Goal: Task Accomplishment & Management: Manage account settings

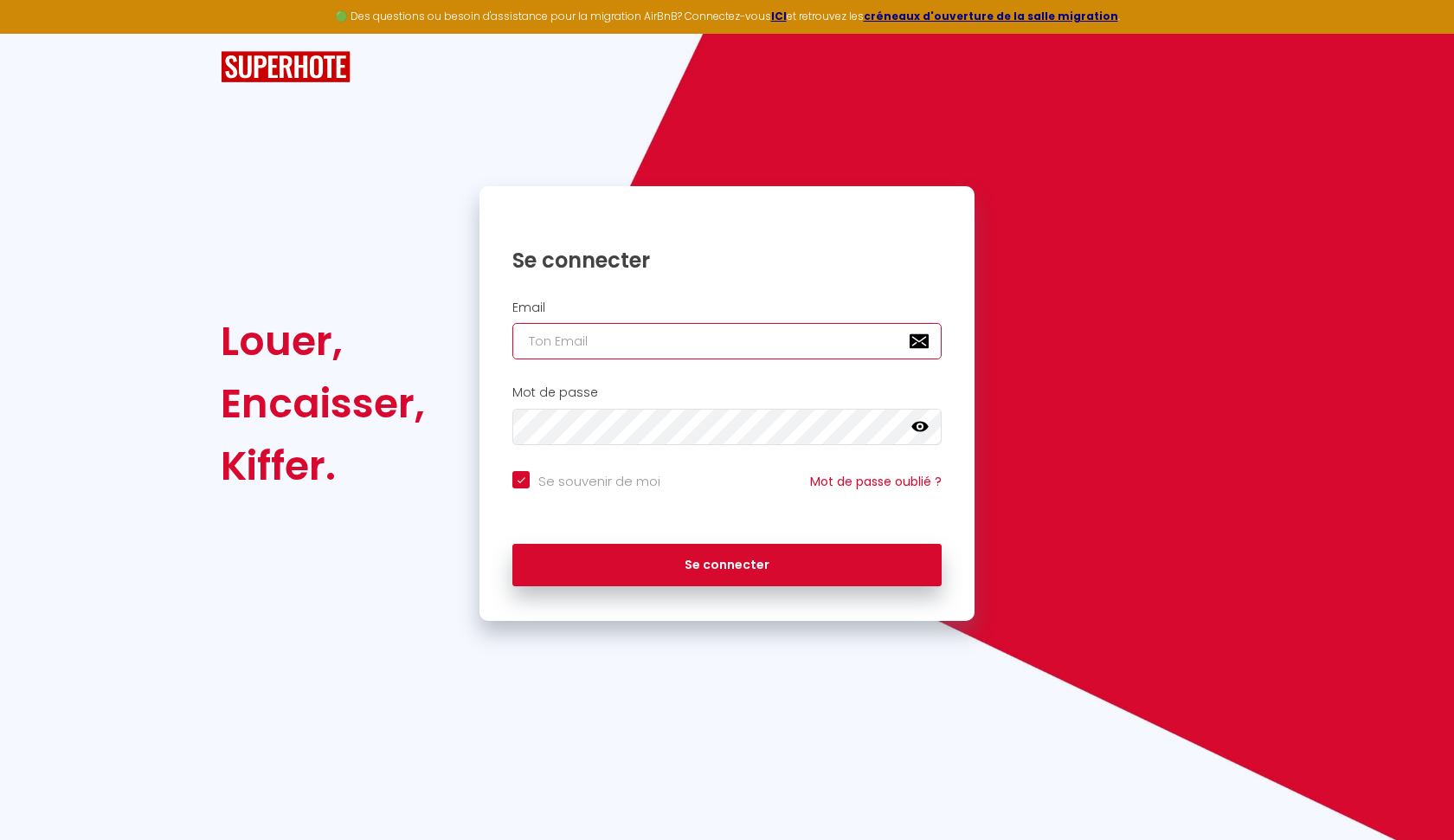
type input "c"
checkbox input "true"
type input "co"
checkbox input "true"
type input "con"
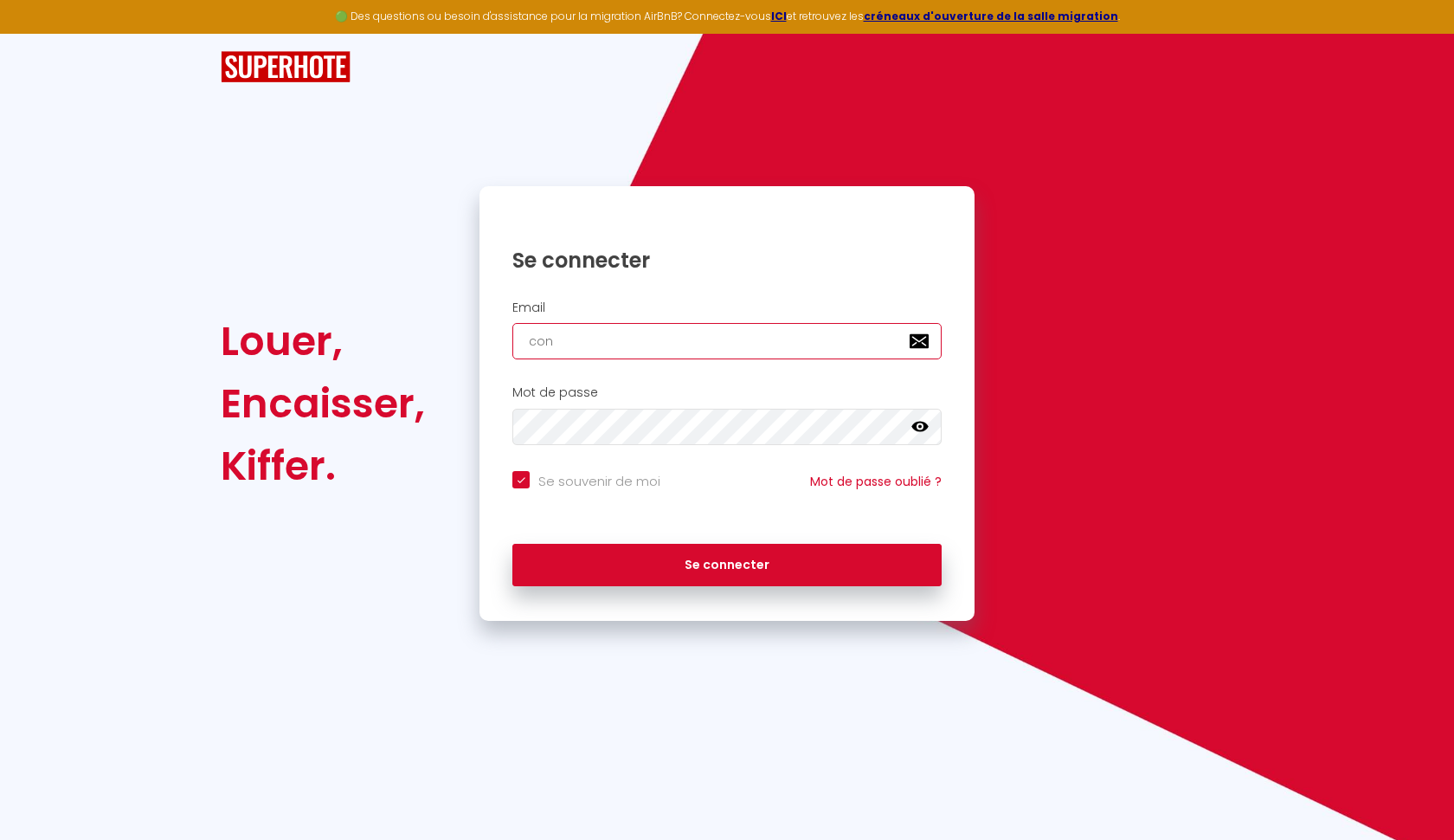
checkbox input "true"
type input "cont"
checkbox input "true"
type input "conta"
checkbox input "true"
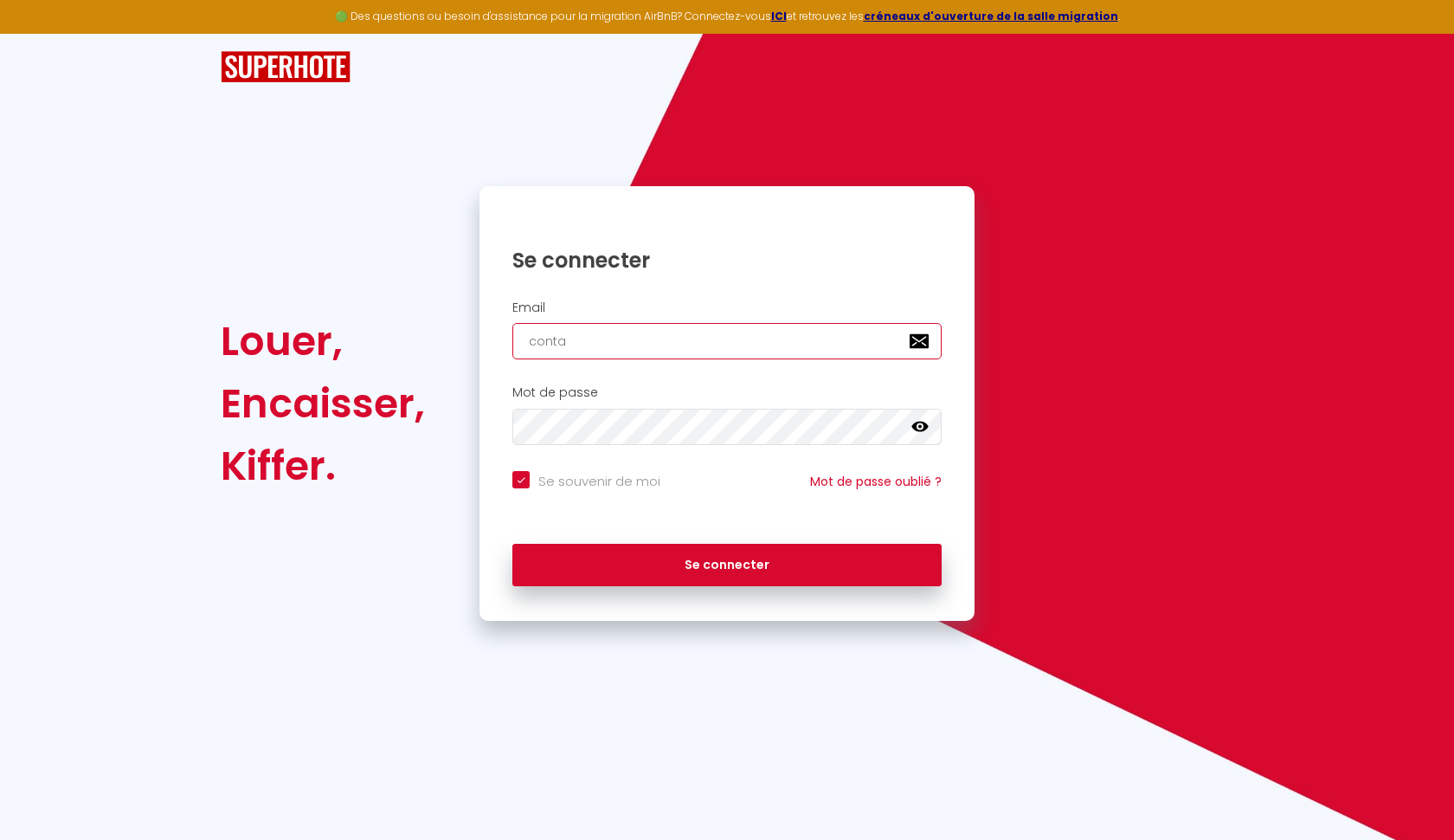
type input "contac"
checkbox input "true"
type input "contact"
checkbox input "true"
type input "contact@"
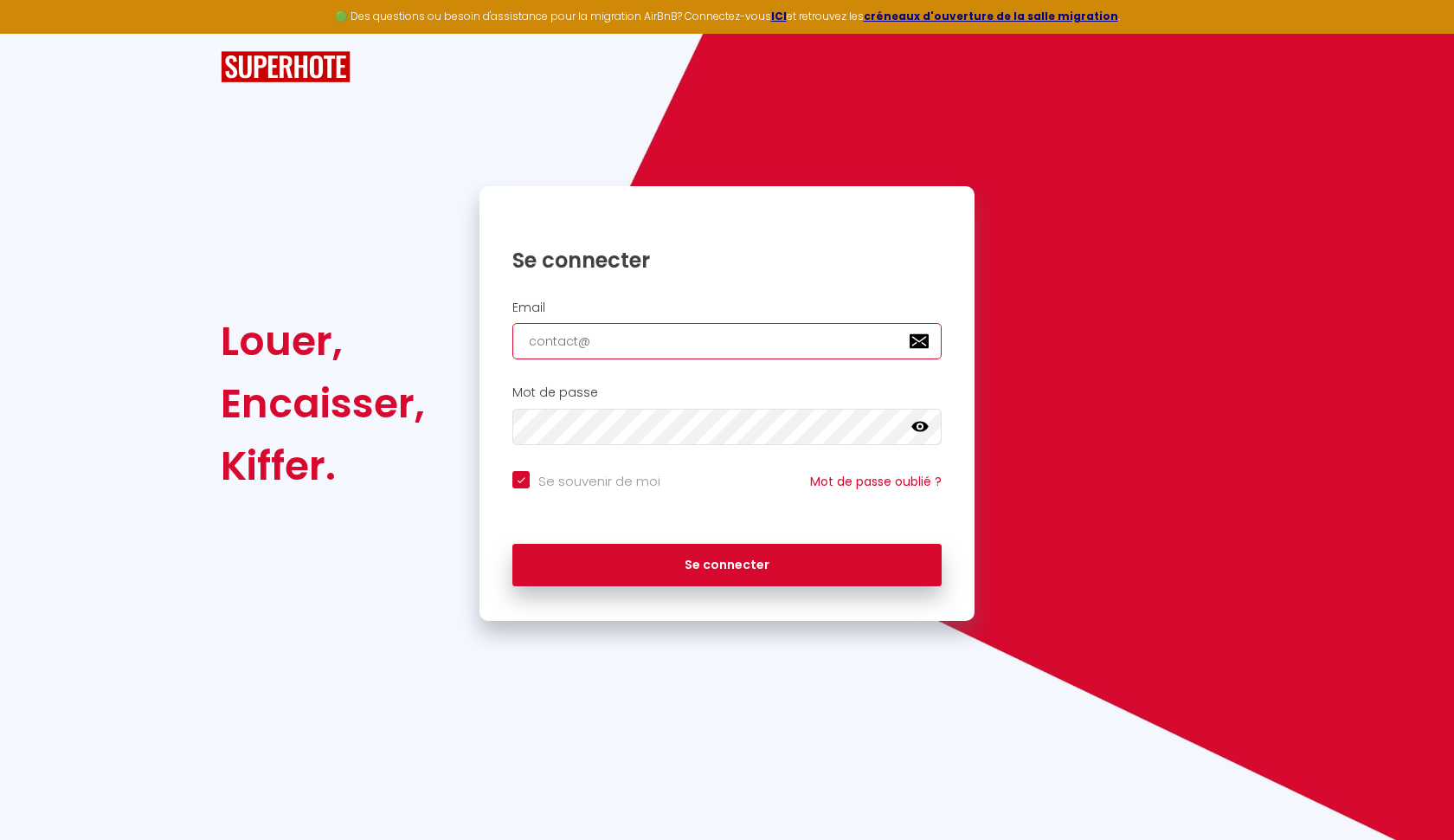
checkbox input "true"
type input "contact@h"
checkbox input "true"
type input "contact@ho"
checkbox input "true"
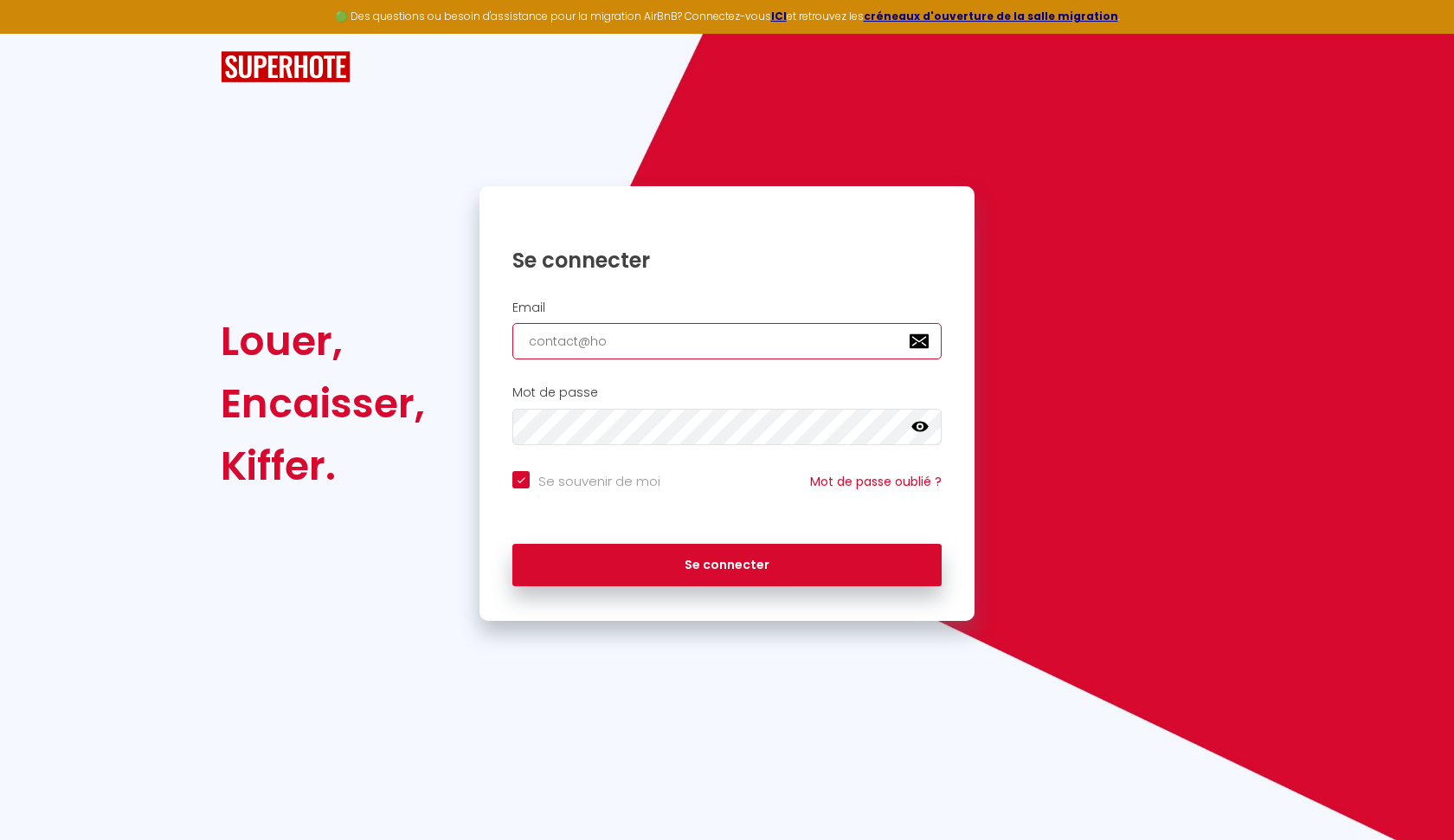
type input "contact@hol"
checkbox input "true"
type input "contact@[DATE]"
checkbox input "true"
type input "contact@holis"
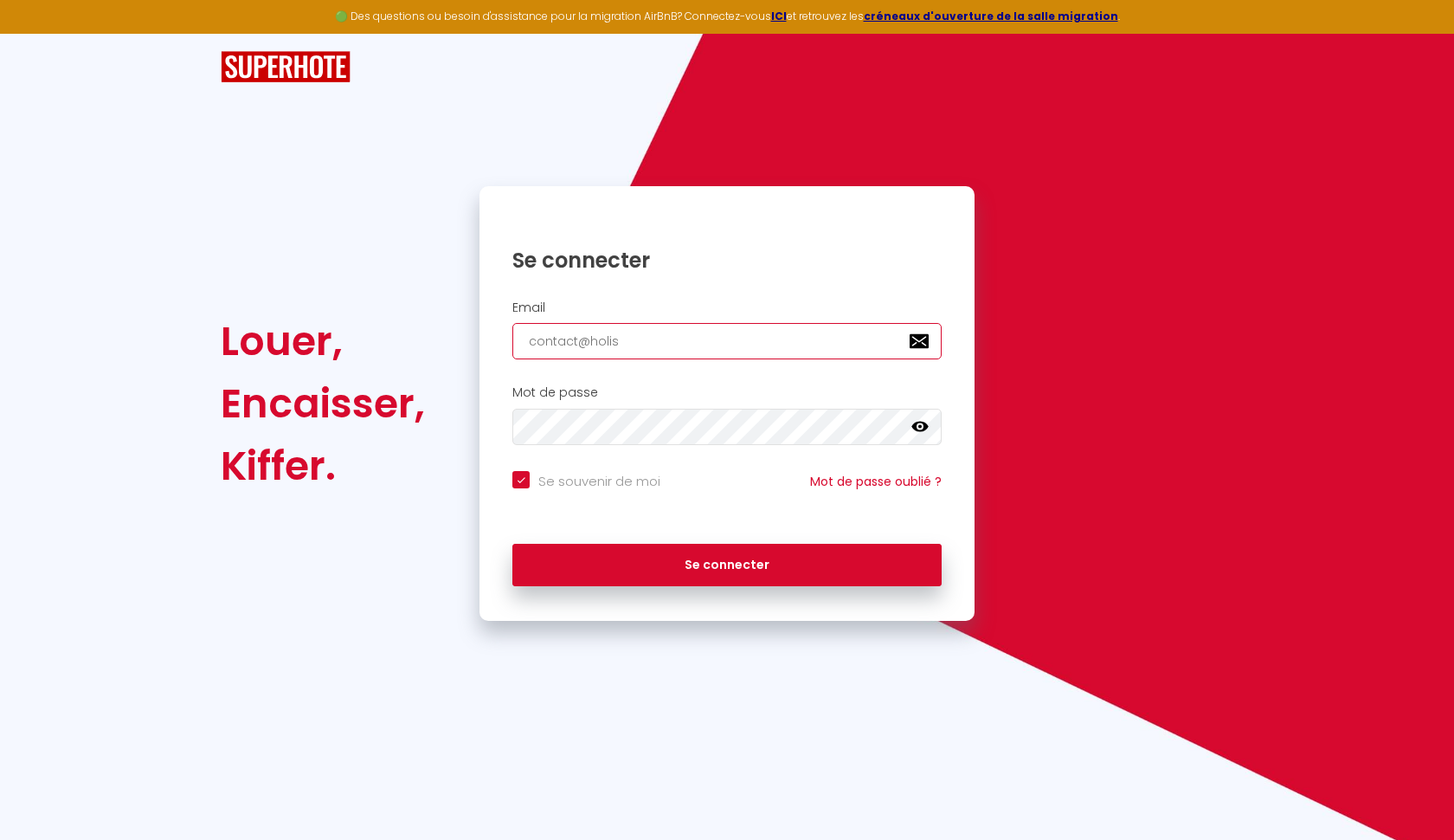
checkbox input "true"
type input "contact@holist"
checkbox input "true"
type input "contact@holisti"
checkbox input "true"
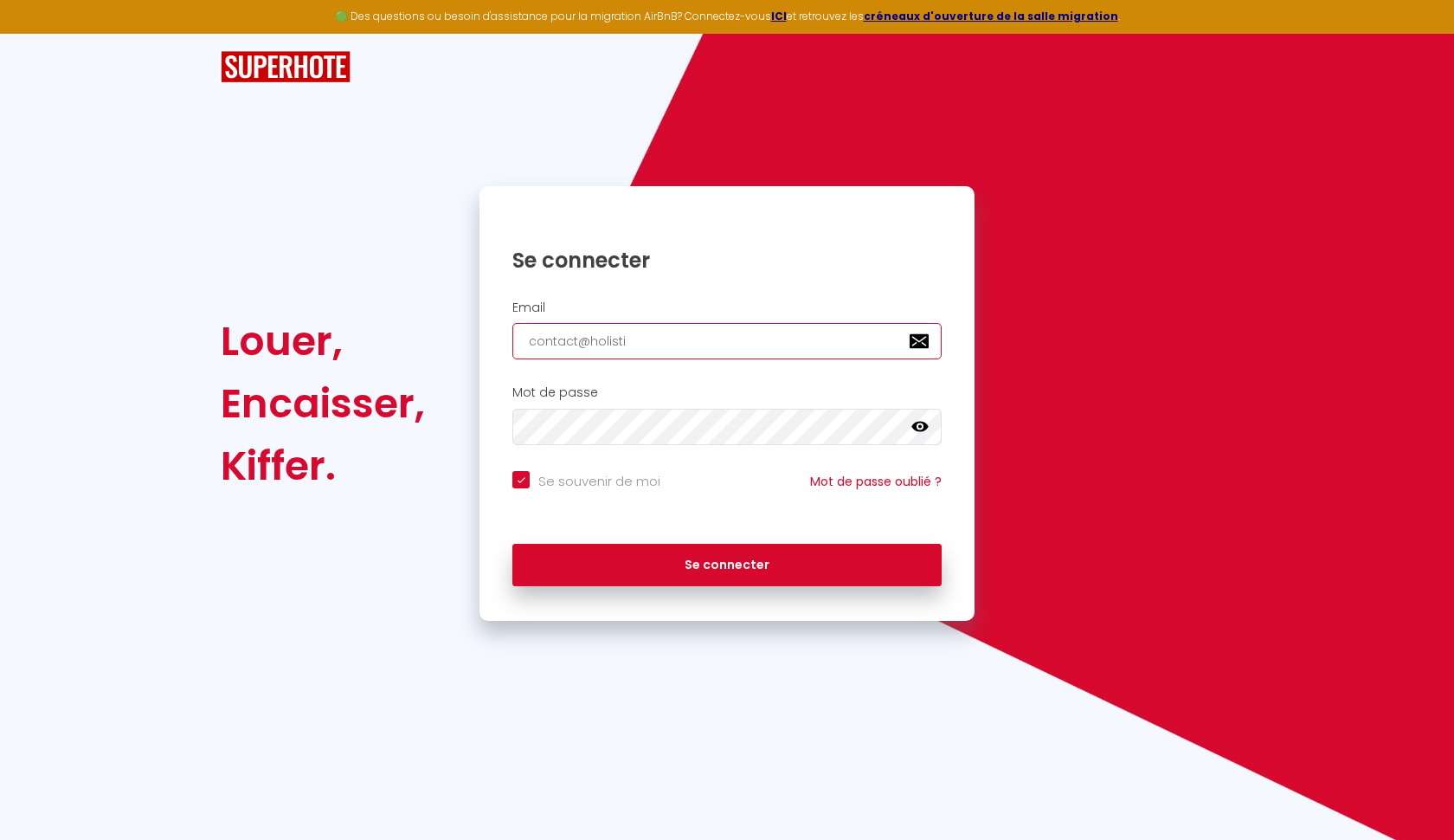
type input "contact@holistic"
checkbox input "true"
type input "contact@holistic-"
checkbox input "true"
type input "contact@holistic-c"
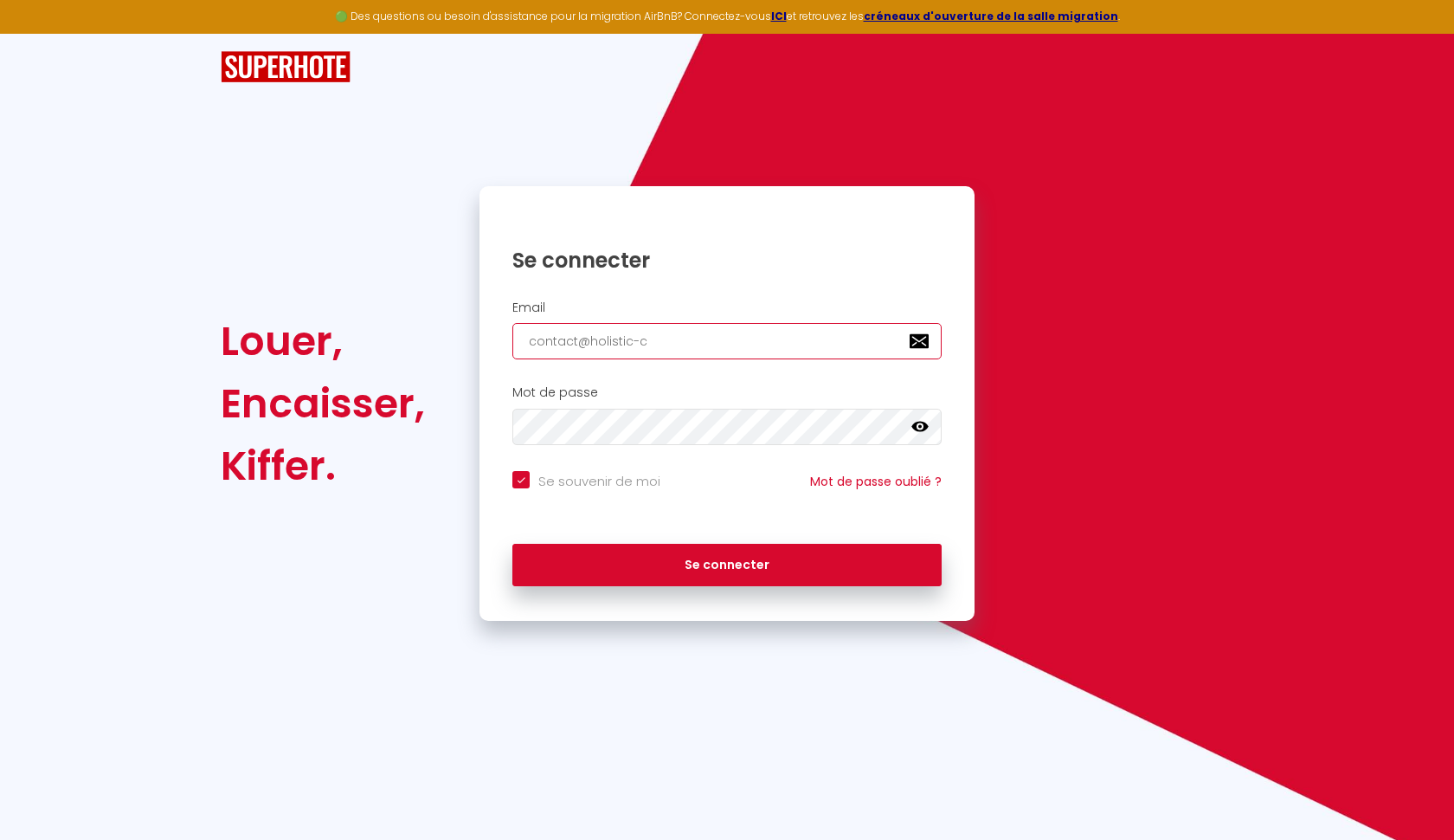
checkbox input "true"
type input "contact@holistic-co"
checkbox input "true"
type input "contact@holistic-con"
checkbox input "true"
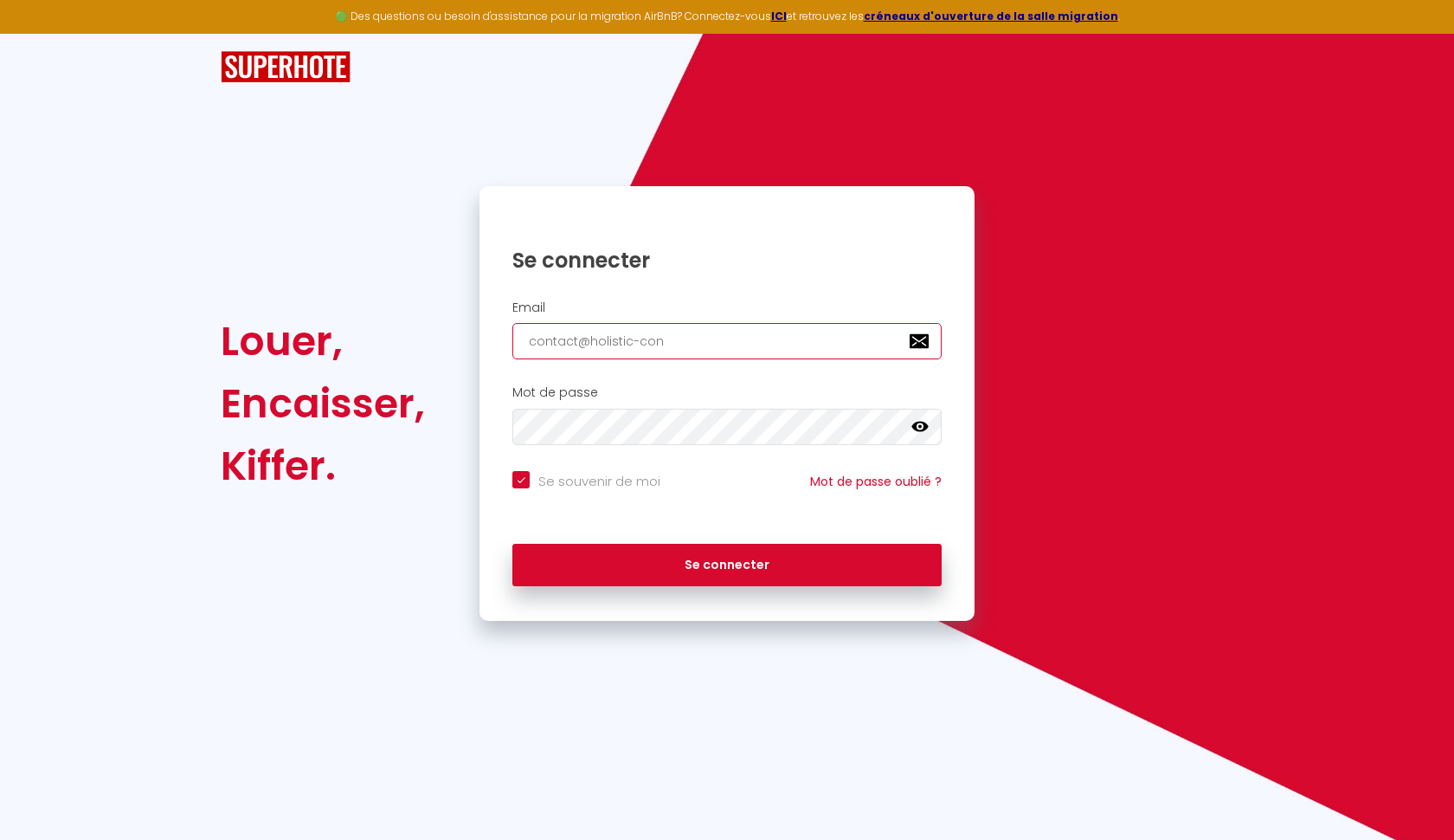
type input "contact@holistic-conc"
checkbox input "true"
type input "contact@holistic-conci"
checkbox input "true"
type input "contact@holistic-concie"
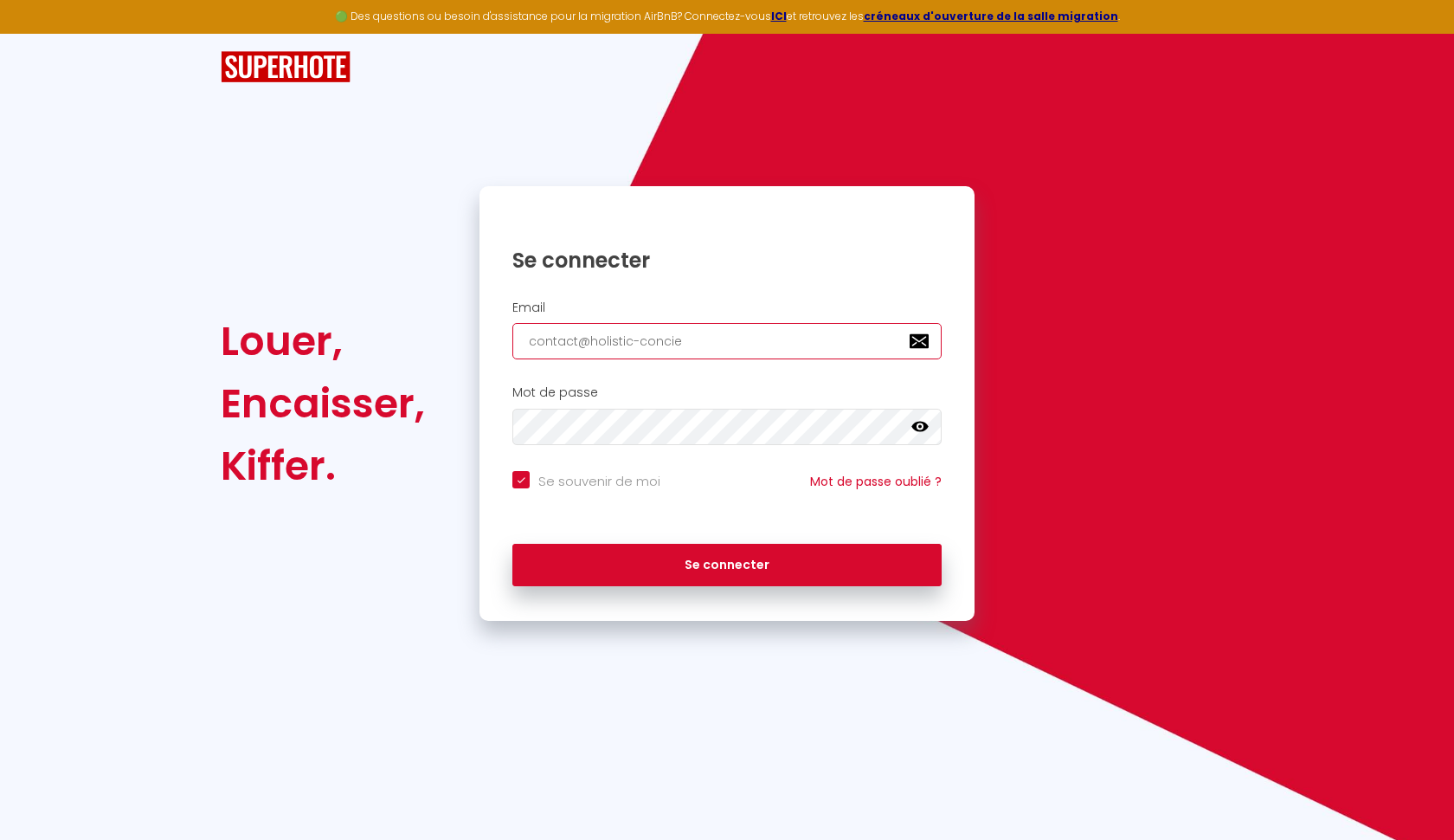
checkbox input "true"
type input "contact@holistic-concier"
checkbox input "true"
type input "contact@holistic-concierg"
checkbox input "true"
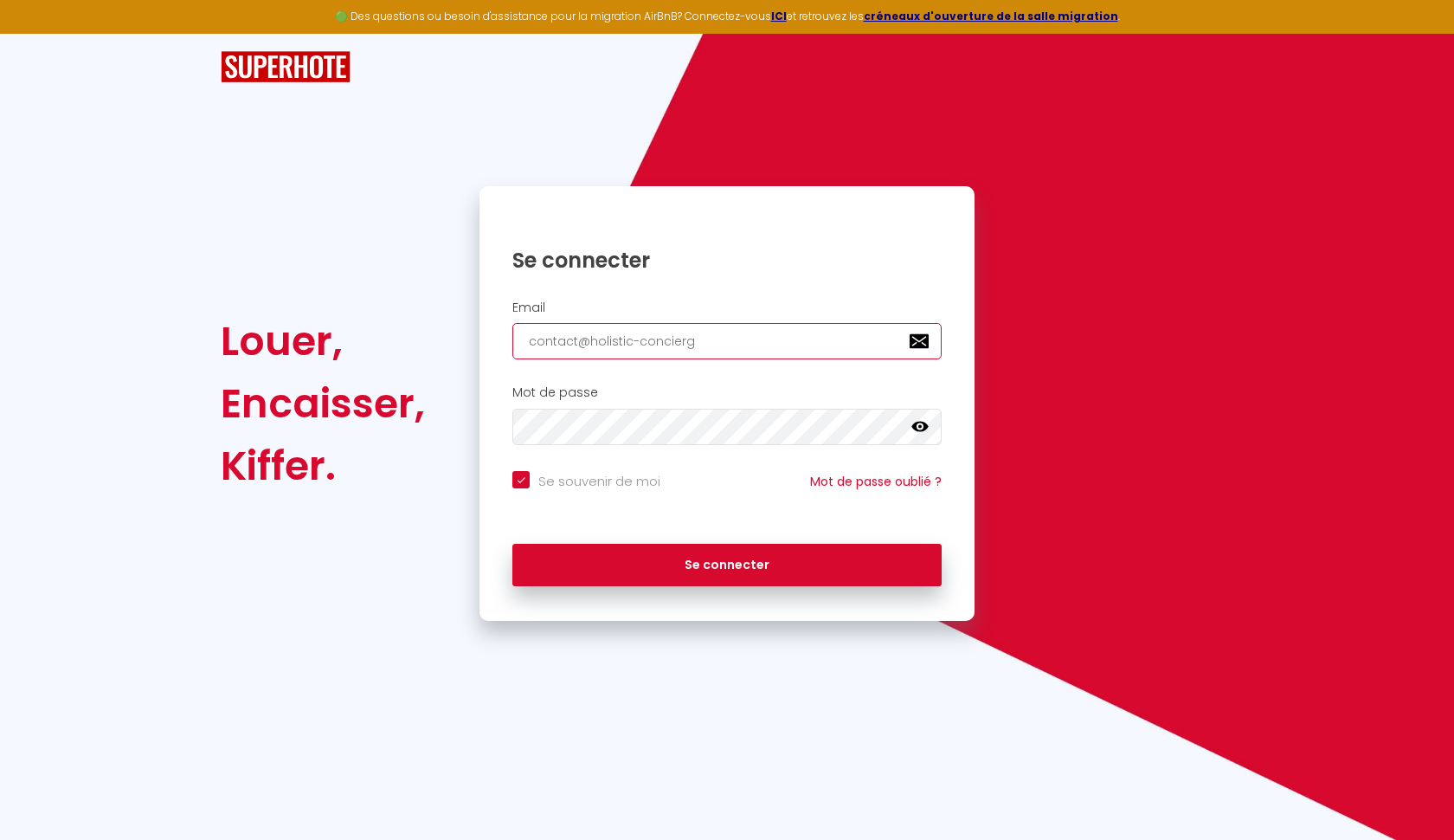
type input "contact@holistic-concierge"
checkbox input "true"
type input "contact@holistic-concierger"
checkbox input "true"
type input "contact@holistic-conciergeri"
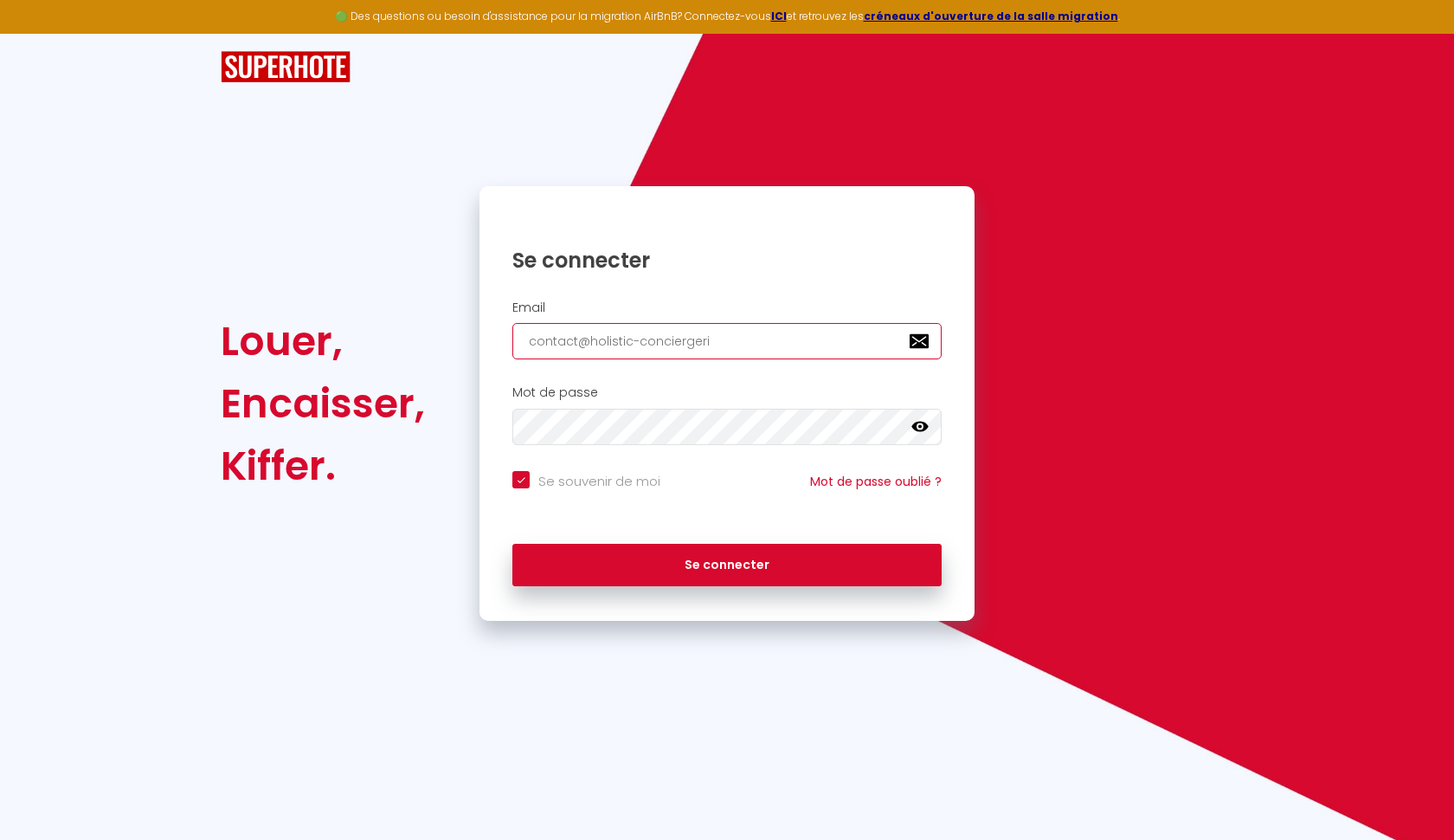
checkbox input "true"
type input "contact@holistic-conciergerie"
checkbox input "true"
type input "contact@holistic-conciergerie;"
checkbox input "true"
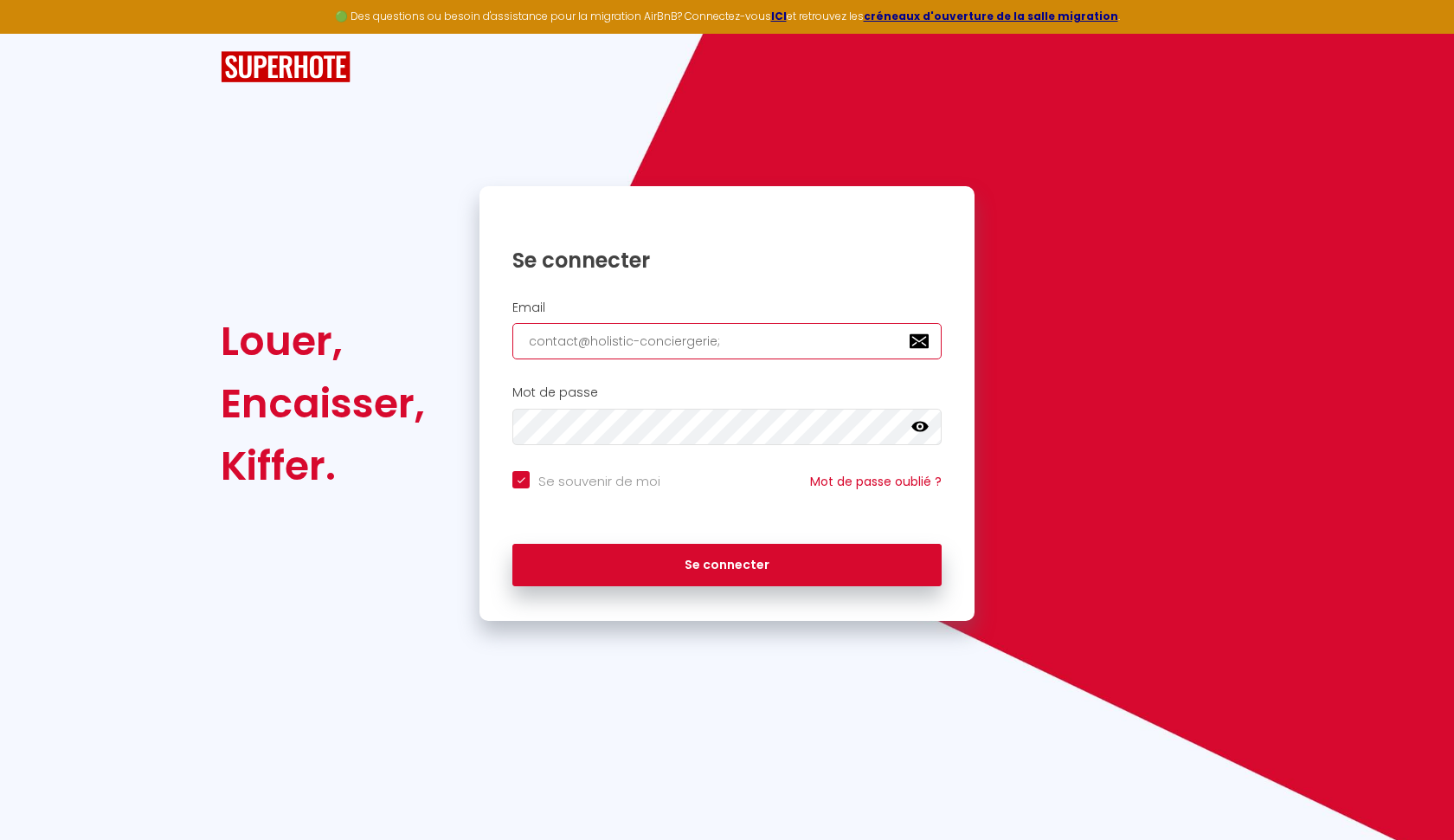
type input "contact@holistic-conciergerie;C"
checkbox input "true"
type input "contact@holistic-conciergerie;"
checkbox input "true"
type input "contact@holistic-conciergerie"
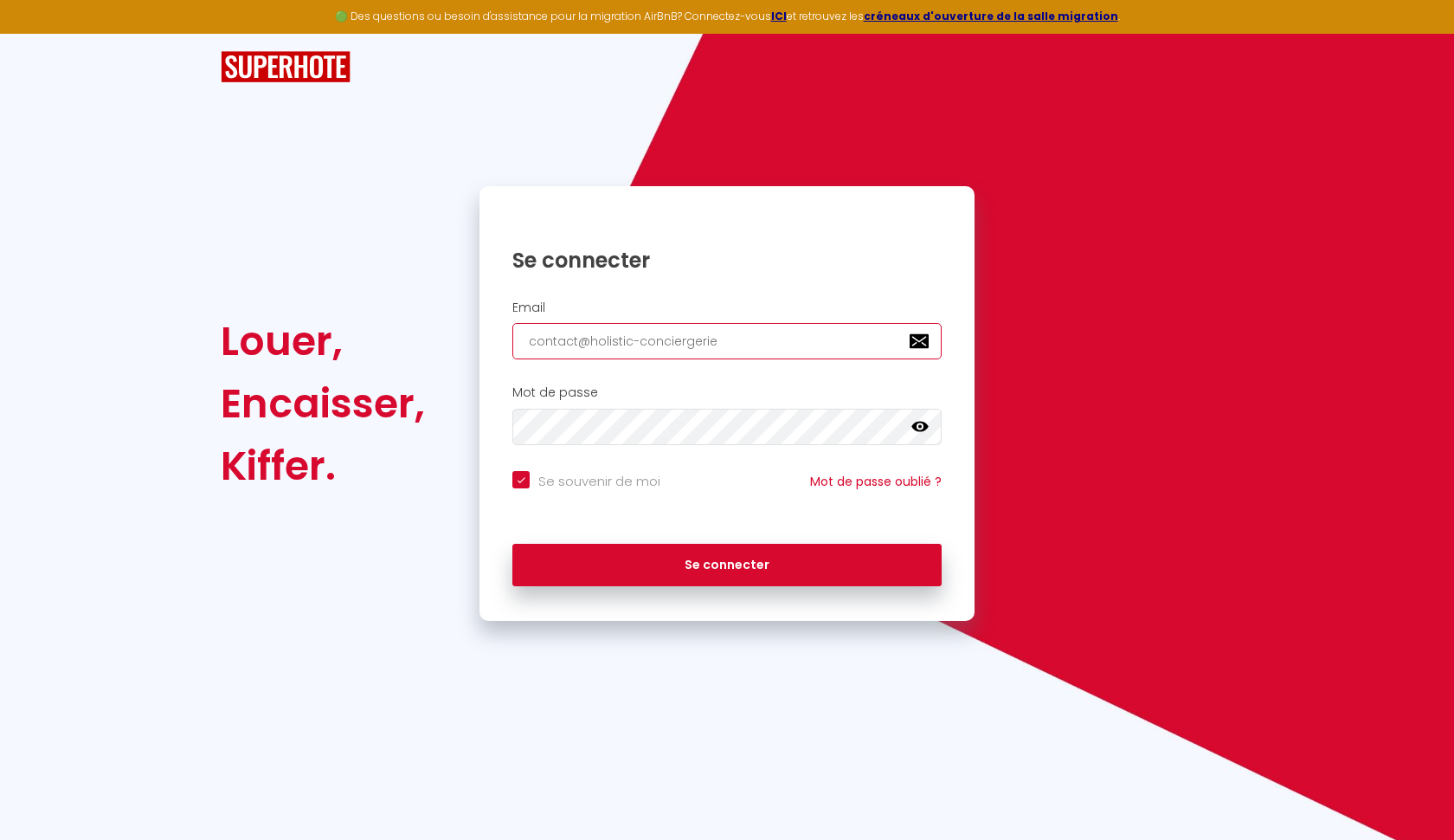
checkbox input "true"
type input "contact@holistic-conciergerieC"
checkbox input "true"
type input "contact@holistic-conciergerie"
checkbox input "true"
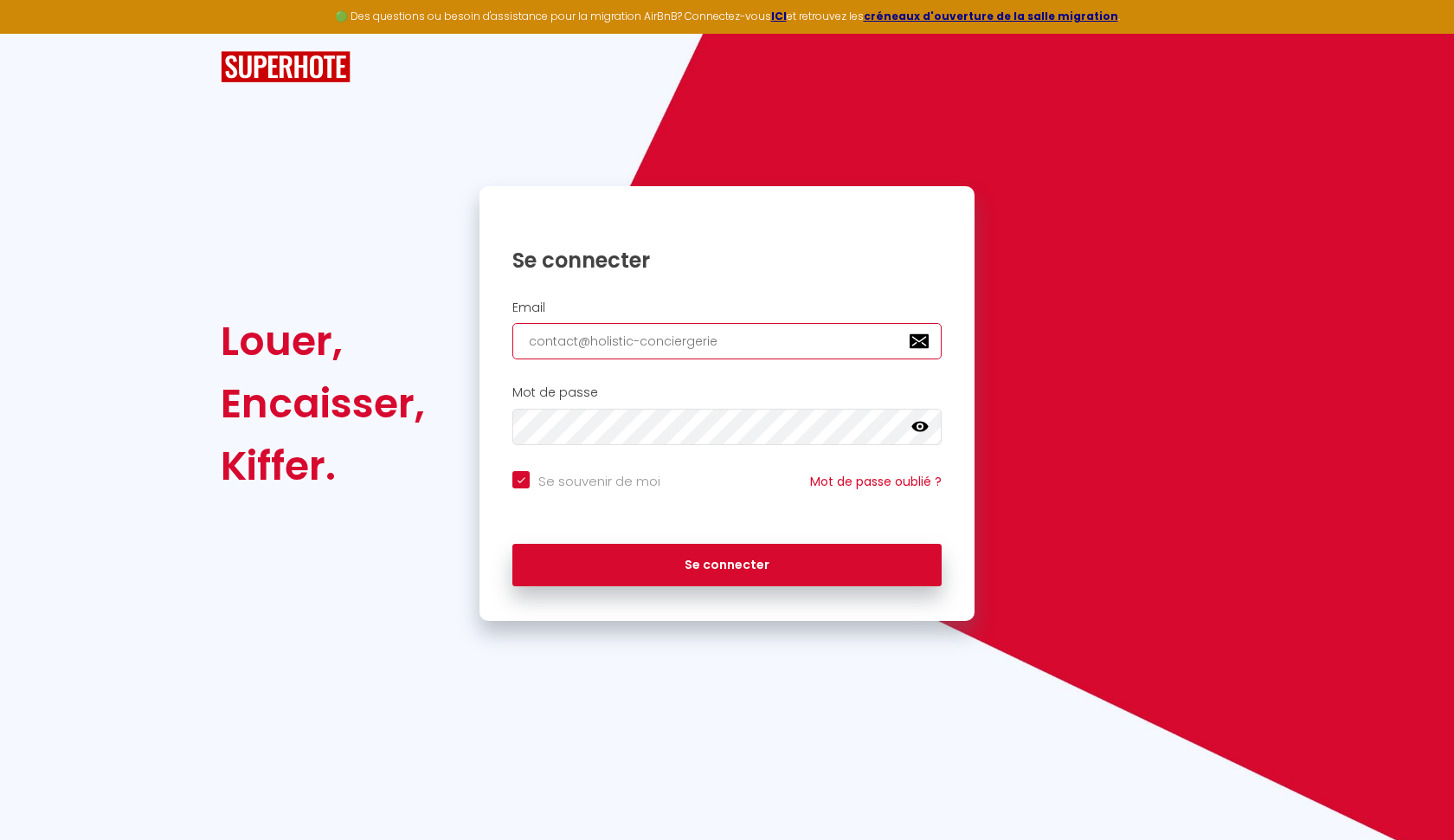
type input "contact@holistic-conciergerie;"
checkbox input "true"
type input "contact@holistic-conciergerie"
checkbox input "true"
type input "contact@holistic-conciergerie."
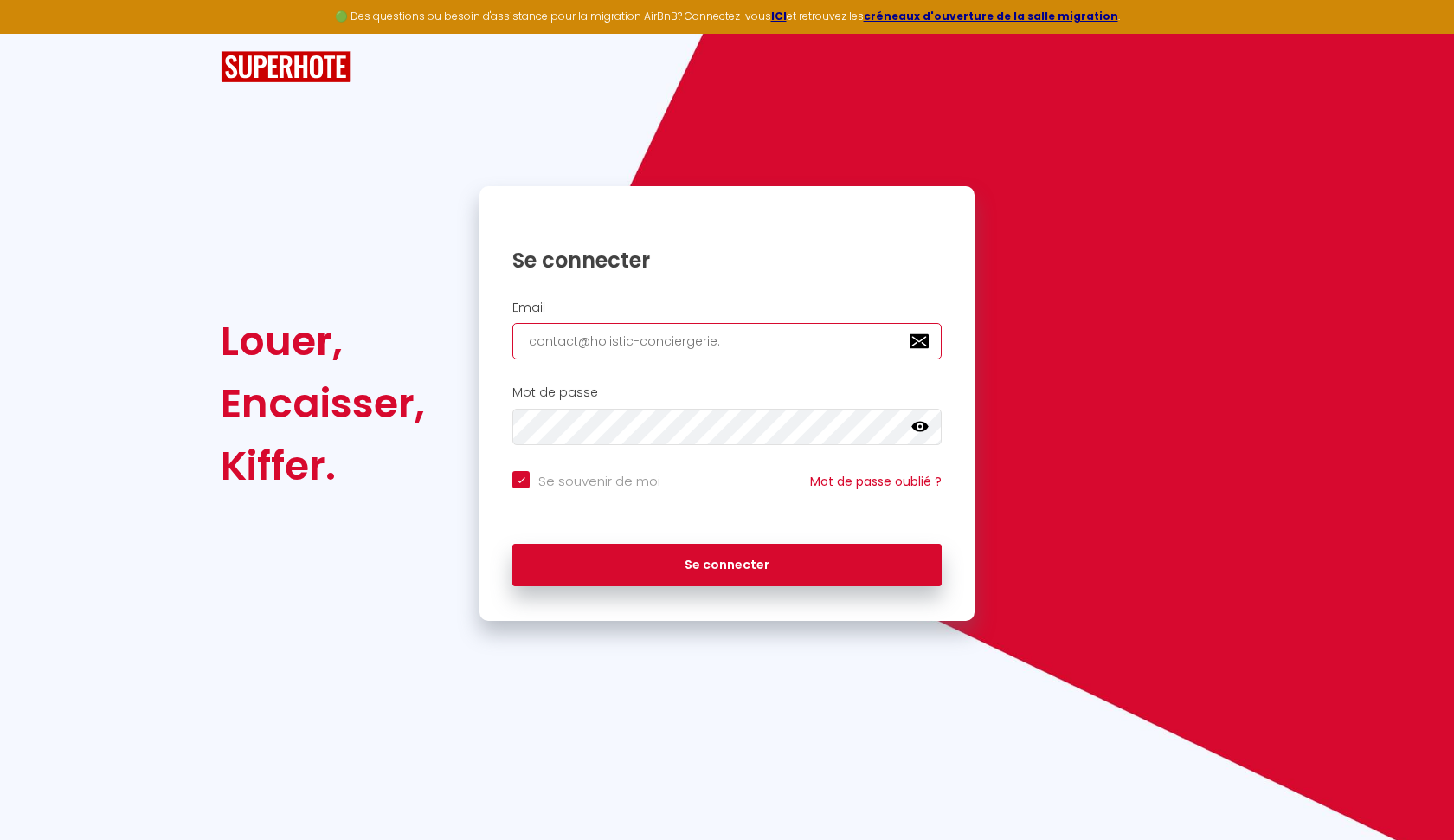
checkbox input "true"
type input "contact@holistic-conciergerie.c"
checkbox input "true"
type input "[EMAIL_ADDRESS][DOMAIN_NAME]"
checkbox input "true"
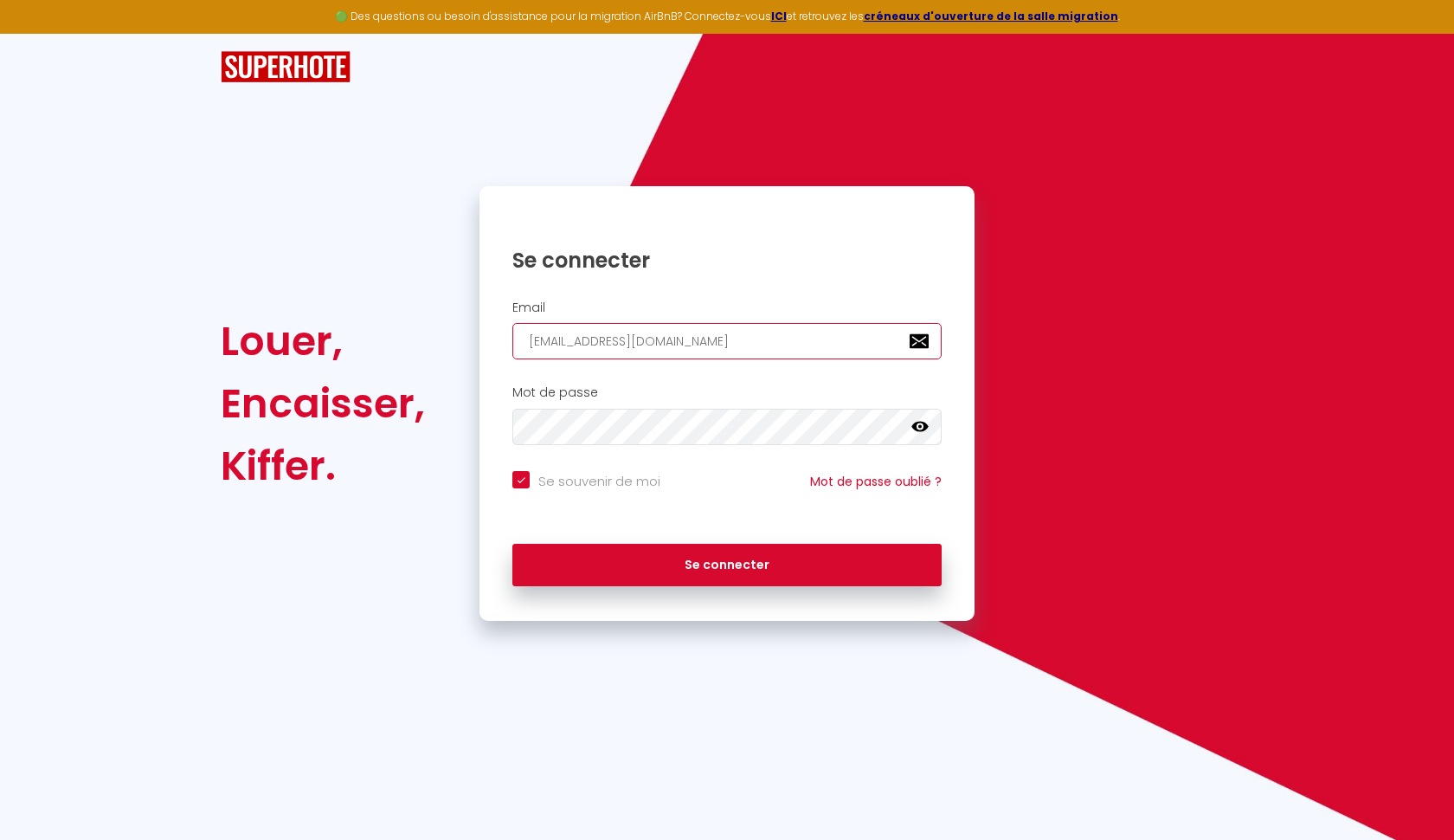
type input "[EMAIL_ADDRESS][DOMAIN_NAME]"
checkbox input "true"
type input "[EMAIL_ADDRESS]"
checkbox input "true"
type input "[EMAIL_ADDRESS][DOMAIN_NAME]"
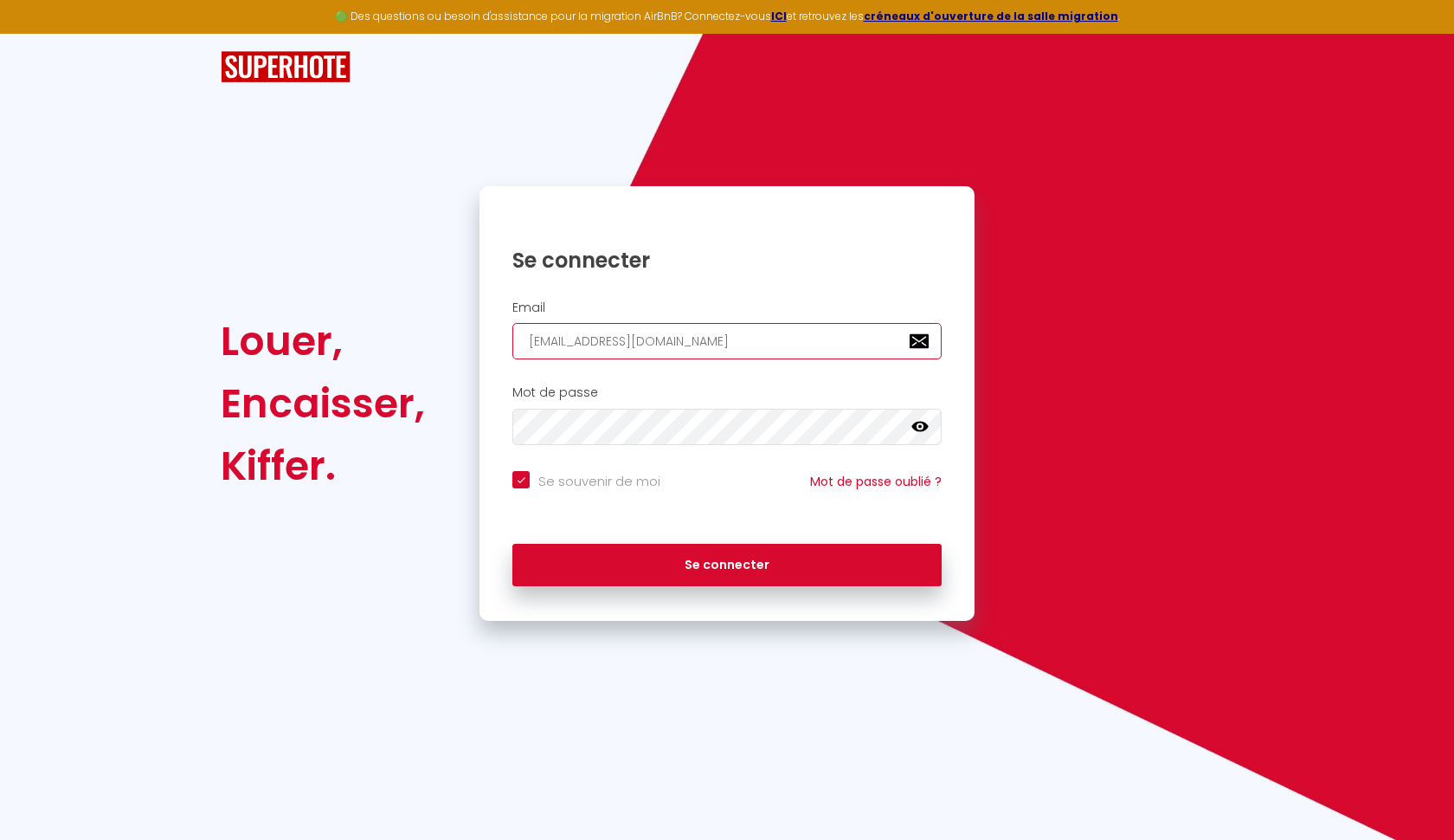
checkbox input "true"
type input "[EMAIL_ADDRESS][DOMAIN_NAME]"
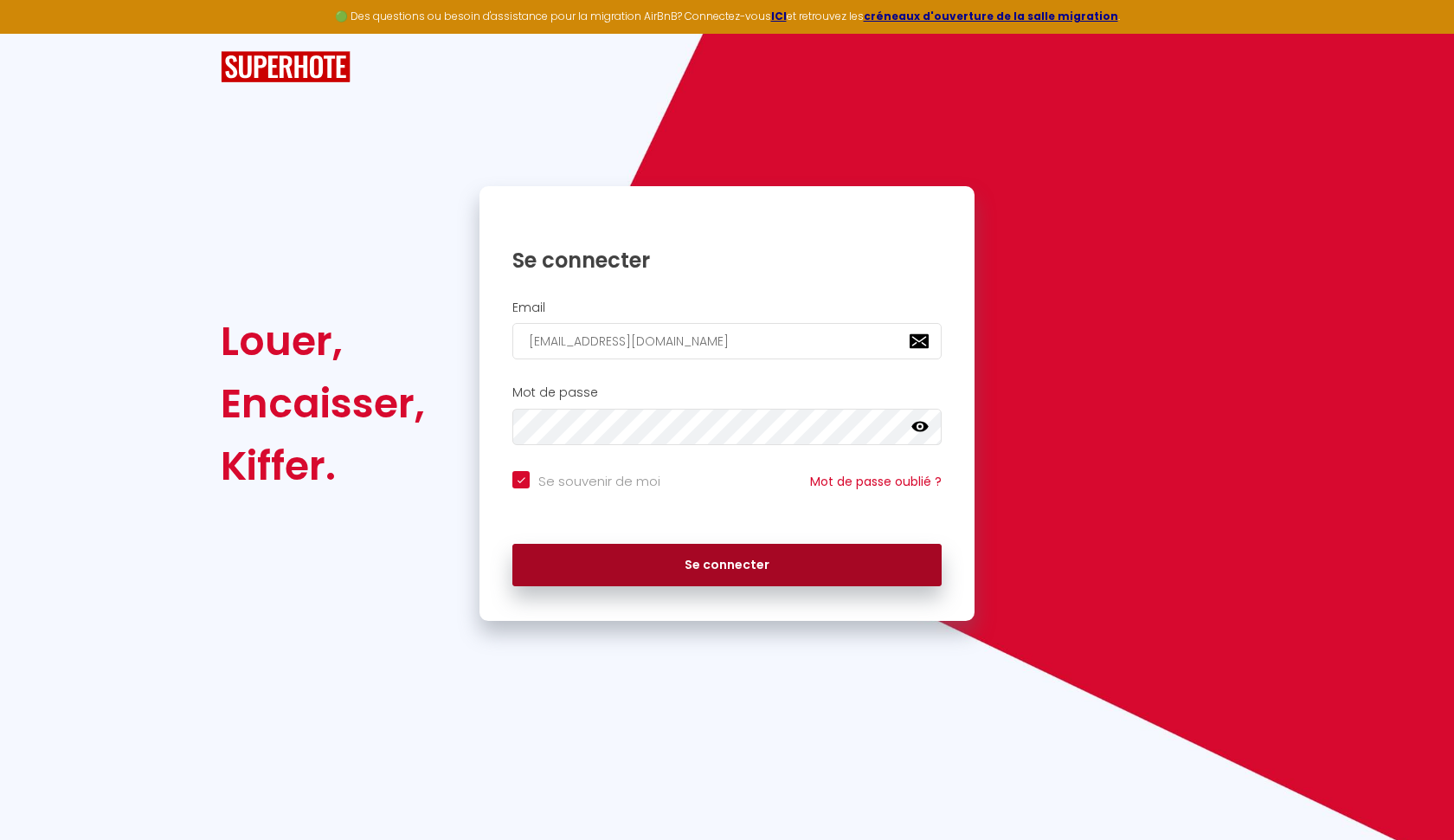
click at [708, 561] on button "Se connecter" at bounding box center [727, 565] width 430 height 43
checkbox input "true"
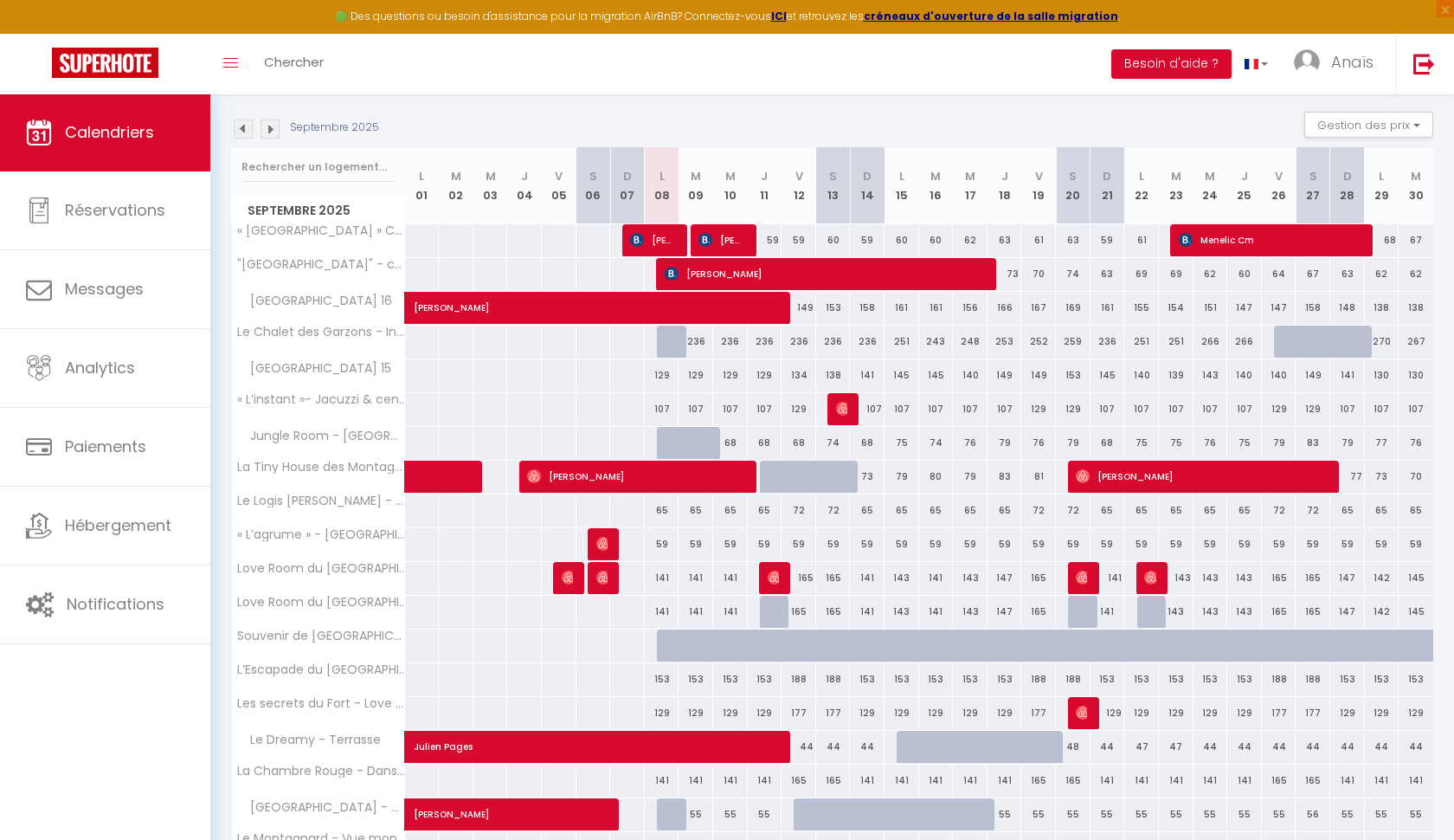
scroll to position [168, 0]
